Goal: Navigation & Orientation: Find specific page/section

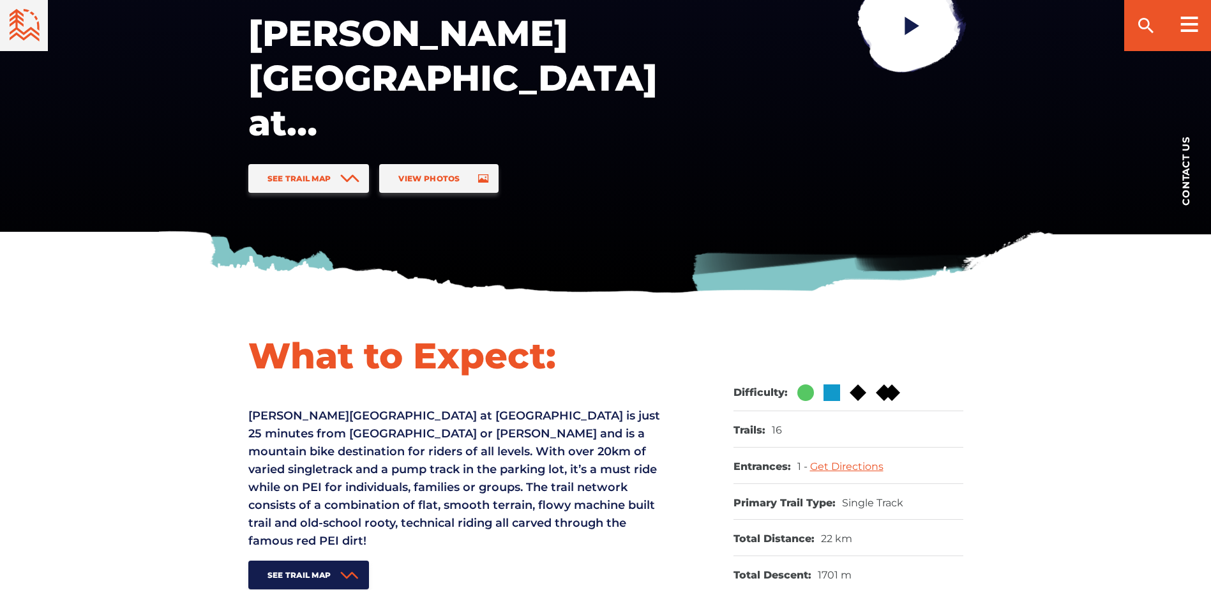
scroll to position [64, 0]
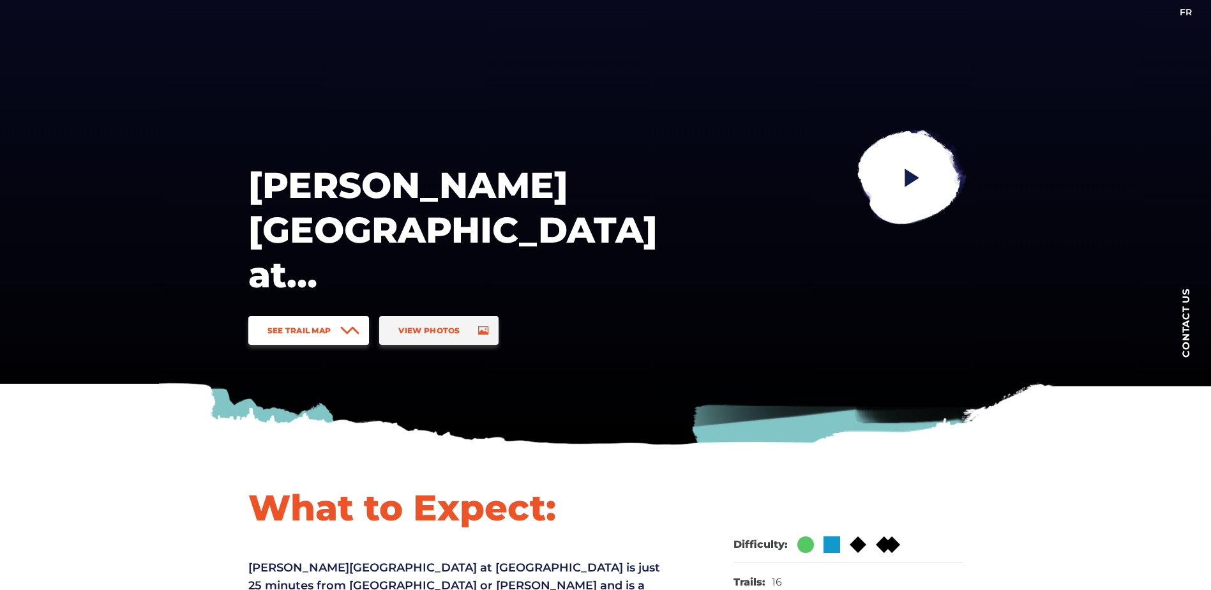
click at [291, 330] on span "See Trail Map" at bounding box center [300, 331] width 64 height 10
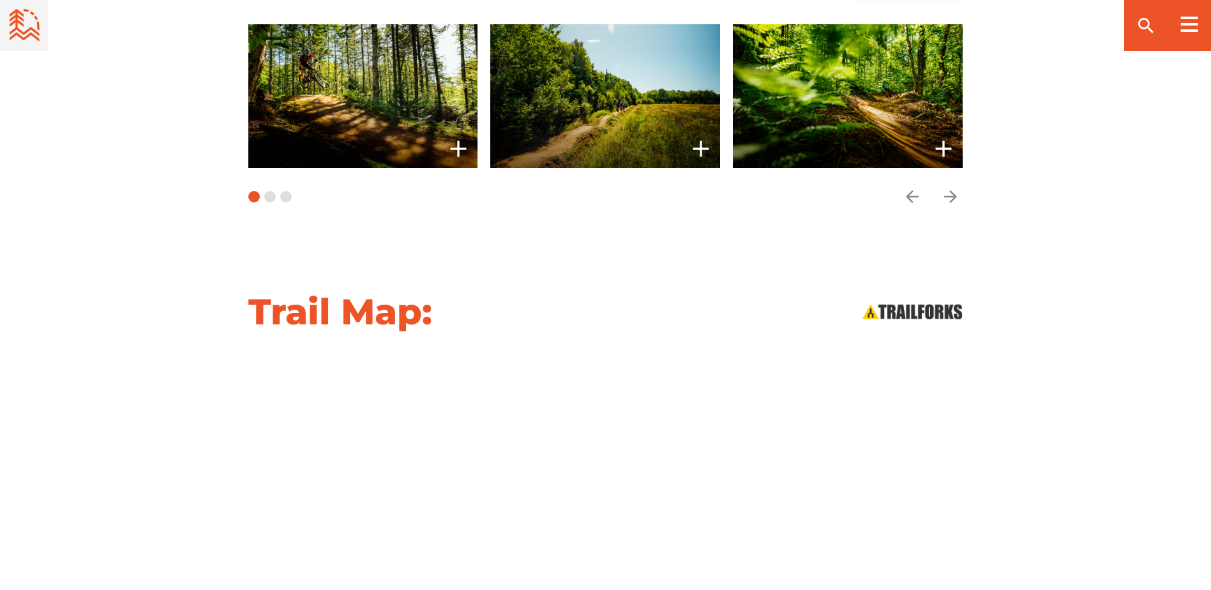
scroll to position [1183, 0]
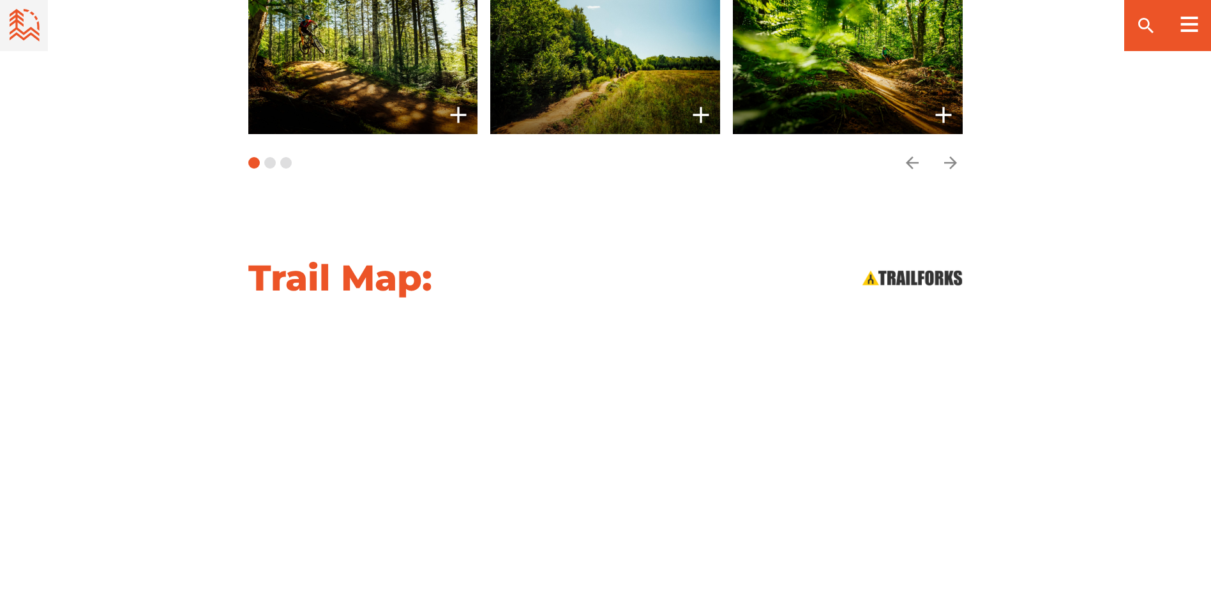
click at [218, 393] on div at bounding box center [606, 480] width 894 height 323
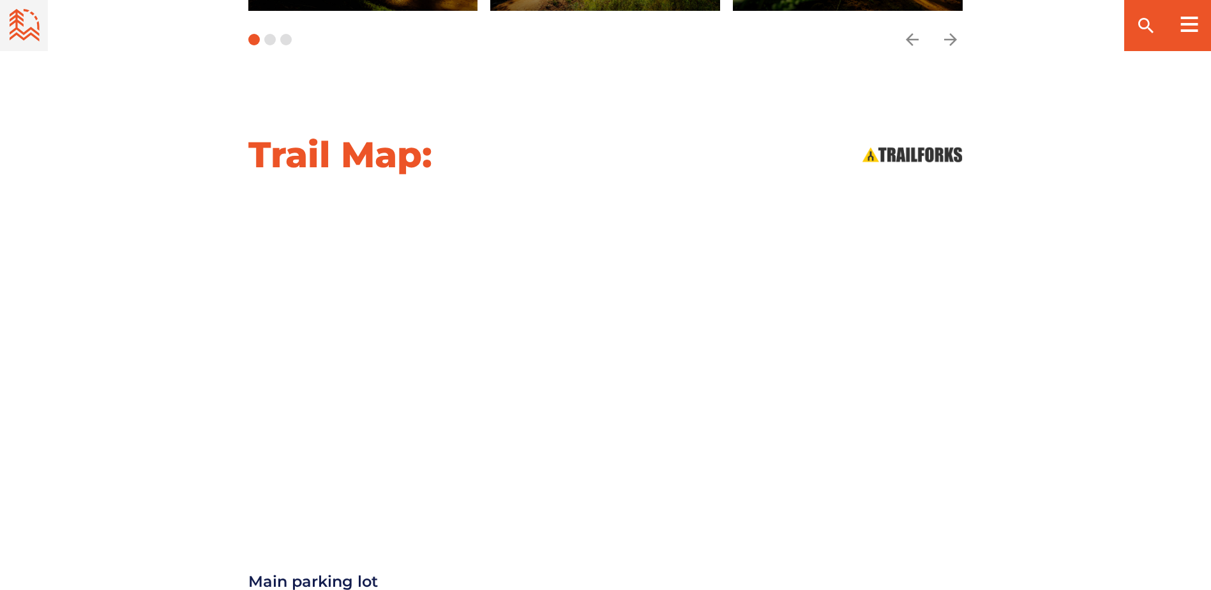
scroll to position [1310, 0]
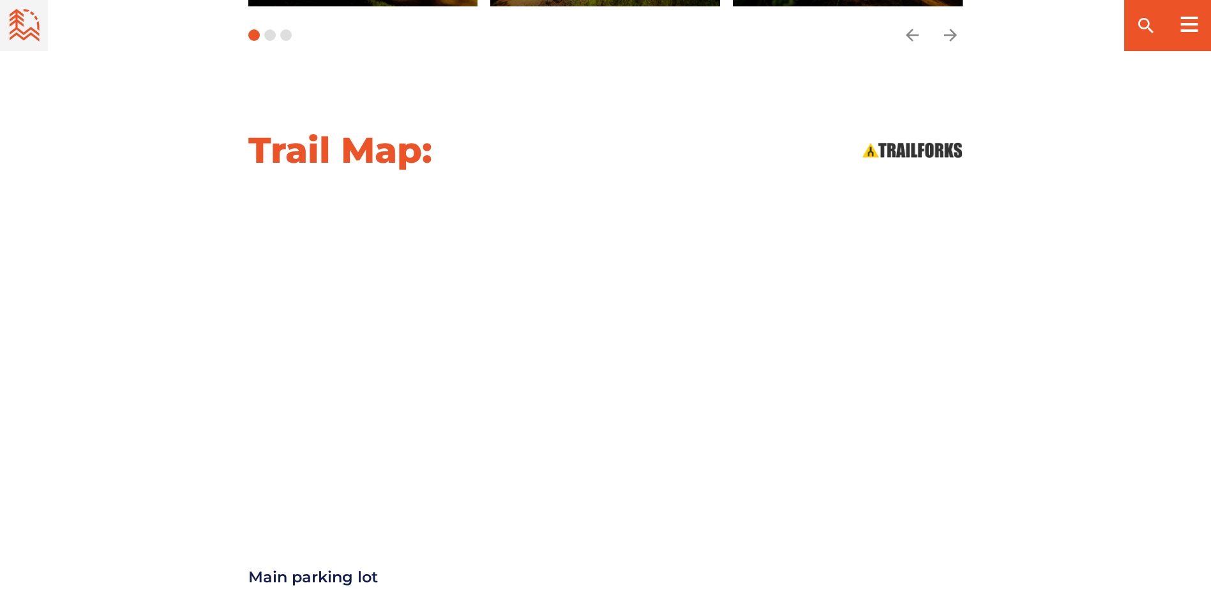
click at [526, 137] on div "Trail Map:" at bounding box center [606, 150] width 894 height 45
click at [199, 266] on div at bounding box center [606, 353] width 894 height 323
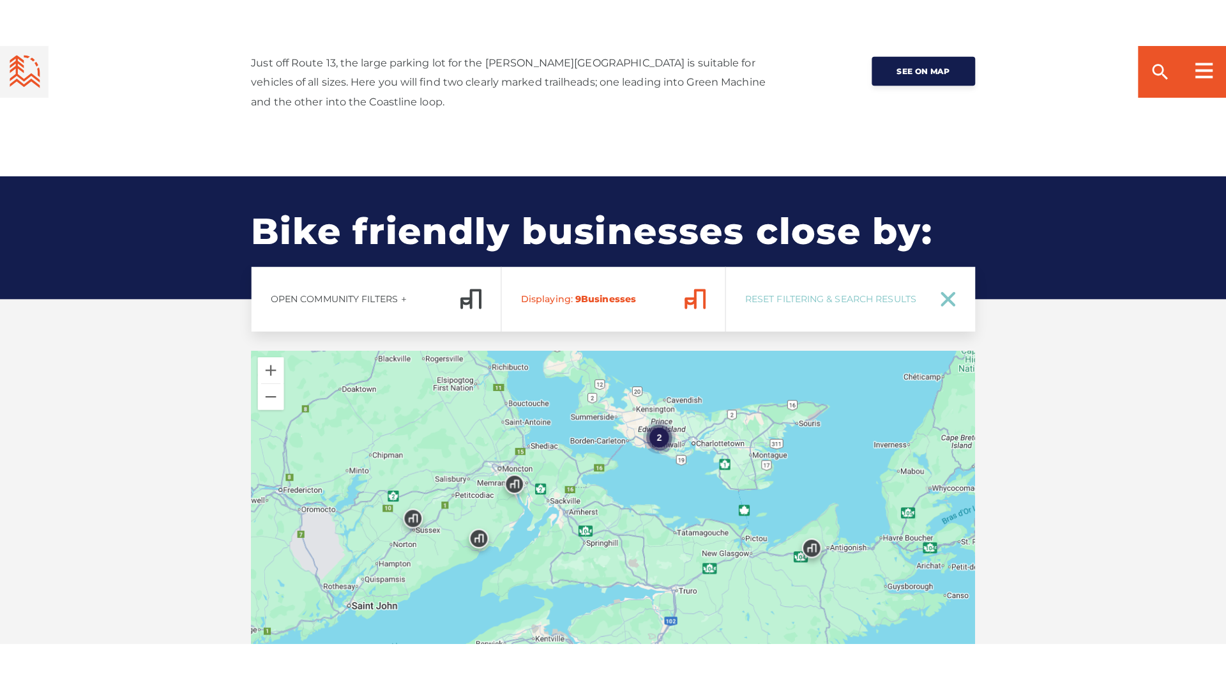
scroll to position [1310, 0]
